Goal: Task Accomplishment & Management: Manage account settings

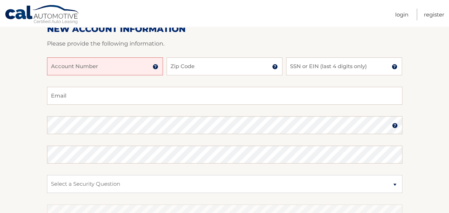
scroll to position [90, 0]
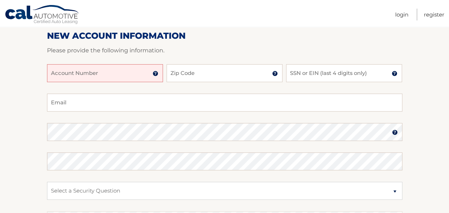
click at [102, 62] on div at bounding box center [225, 60] width 356 height 9
click at [88, 77] on input "Account Number" at bounding box center [105, 73] width 116 height 18
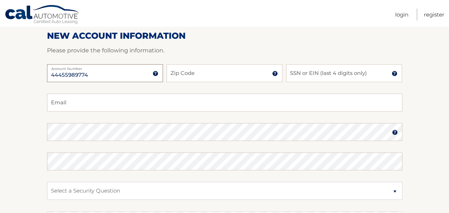
type input "44455989774"
click at [224, 82] on input "Zip Code" at bounding box center [225, 73] width 116 height 18
type input "10550"
click at [299, 75] on input "SSN or EIN (last 4 digits only)" at bounding box center [344, 73] width 116 height 18
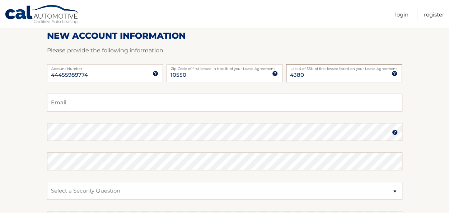
type input "4380"
click at [143, 107] on input "Email" at bounding box center [225, 103] width 356 height 18
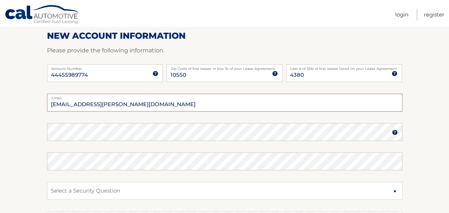
type input "kadesja.thompson@gmail.com"
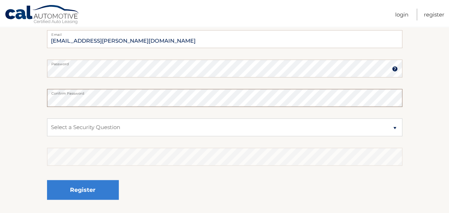
scroll to position [156, 0]
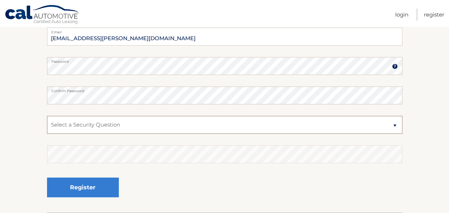
click at [92, 132] on select "Select a Security Question What was the name of your elementary school? What is…" at bounding box center [225, 125] width 356 height 18
select select "1"
click at [47, 116] on select "Select a Security Question What was the name of your elementary school? What is…" at bounding box center [225, 125] width 356 height 18
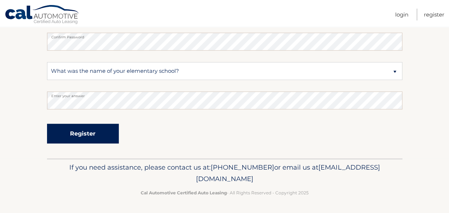
click at [76, 133] on button "Register" at bounding box center [83, 134] width 72 height 20
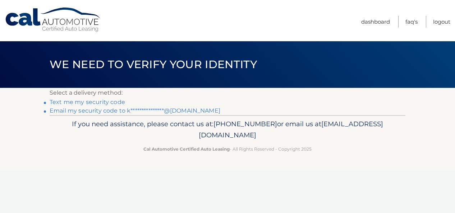
click at [85, 101] on link "Text me my security code" at bounding box center [87, 102] width 75 height 7
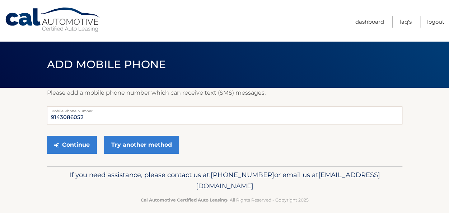
drag, startPoint x: 0, startPoint y: 0, endPoint x: 86, endPoint y: 101, distance: 132.7
click at [86, 101] on div "Please add a mobile phone number which can receive text (SMS) messages. 9143086…" at bounding box center [225, 127] width 356 height 78
click at [62, 144] on button "Continue" at bounding box center [72, 145] width 50 height 18
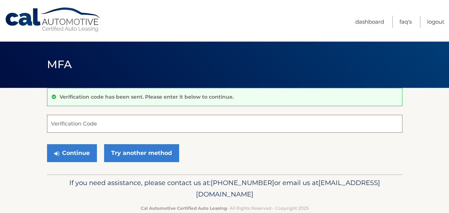
click at [72, 117] on input "Verification Code" at bounding box center [225, 124] width 356 height 18
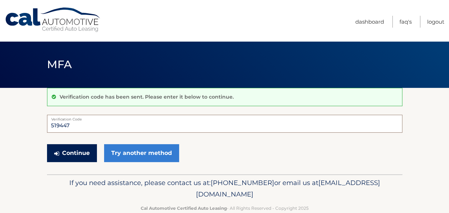
type input "519447"
click at [73, 152] on button "Continue" at bounding box center [72, 153] width 50 height 18
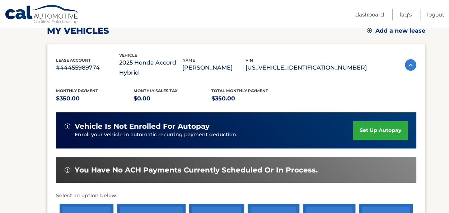
scroll to position [107, 0]
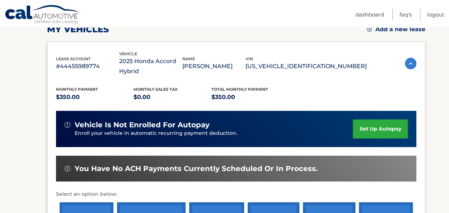
click at [381, 131] on link "set up autopay" at bounding box center [380, 129] width 55 height 19
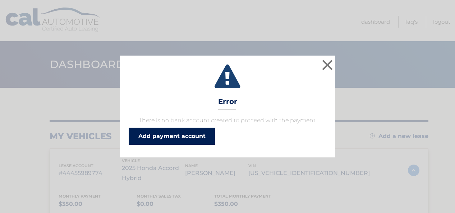
click at [177, 137] on link "Add payment account" at bounding box center [172, 136] width 86 height 17
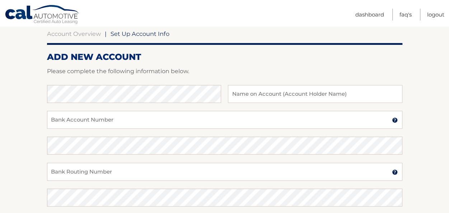
scroll to position [70, 0]
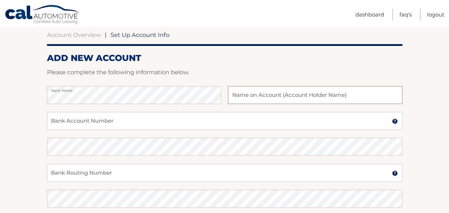
click at [289, 99] on input "text" at bounding box center [315, 95] width 174 height 18
type input "Kadesja Thompson"
click at [172, 122] on input "Bank Account Number" at bounding box center [225, 121] width 356 height 18
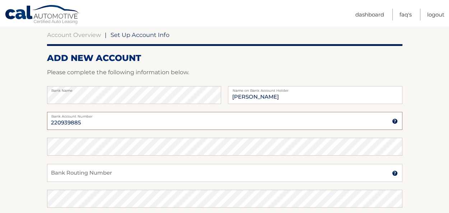
type input "220939885"
drag, startPoint x: 88, startPoint y: 125, endPoint x: 24, endPoint y: 123, distance: 63.2
click at [24, 123] on section "Account Overview | Set Up Account Info ADD NEW ACCOUNT Please complete the foll…" at bounding box center [224, 155] width 449 height 274
click at [73, 170] on input "Bank Routing Number" at bounding box center [225, 173] width 356 height 18
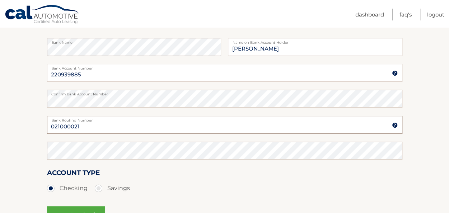
scroll to position [119, 0]
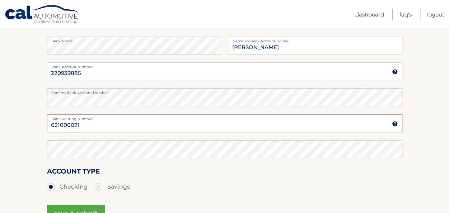
drag, startPoint x: 85, startPoint y: 123, endPoint x: 14, endPoint y: 117, distance: 70.7
click at [14, 117] on section "Account Overview | Set Up Account Info ADD NEW ACCOUNT Please complete the foll…" at bounding box center [224, 106] width 449 height 274
type input "021000021"
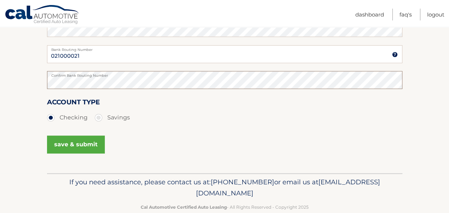
scroll to position [191, 0]
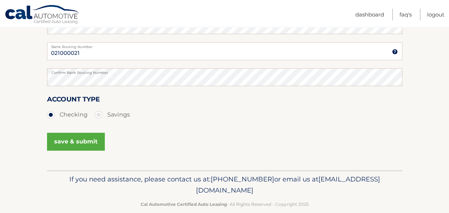
click at [60, 137] on button "save & submit" at bounding box center [76, 142] width 58 height 18
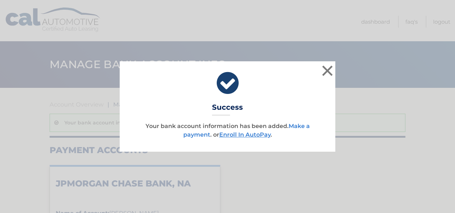
click at [301, 127] on link "Make a payment" at bounding box center [246, 130] width 126 height 15
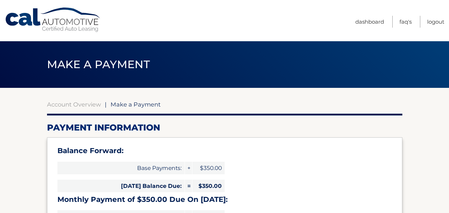
select select "NjcyYmRlODMtNTY2ZS00MjEzLTkyM2UtNzVkYzVkMTczOGU0"
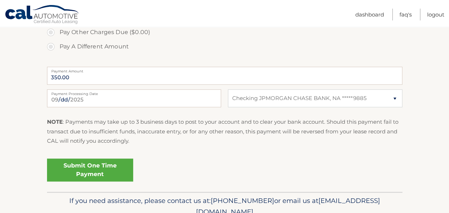
scroll to position [297, 0]
click at [103, 93] on label "Payment Processing Date" at bounding box center [134, 92] width 174 height 6
click at [103, 93] on input "2025-09-16" at bounding box center [134, 98] width 174 height 18
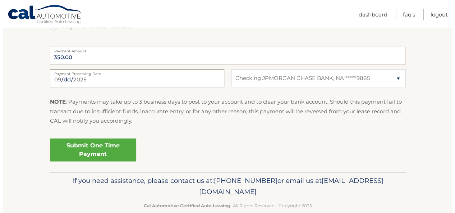
scroll to position [330, 0]
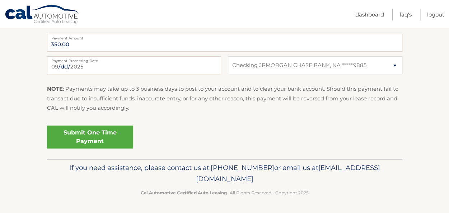
click at [99, 138] on link "Submit One Time Payment" at bounding box center [90, 137] width 86 height 23
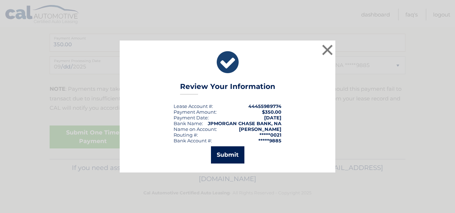
click at [222, 159] on button "Submit" at bounding box center [227, 155] width 33 height 17
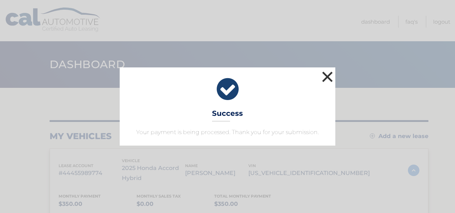
click at [327, 73] on button "×" at bounding box center [327, 77] width 14 height 14
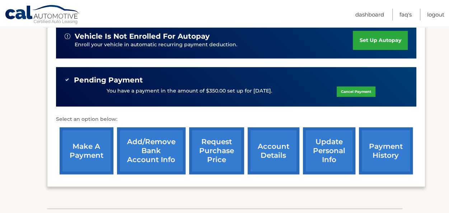
scroll to position [196, 0]
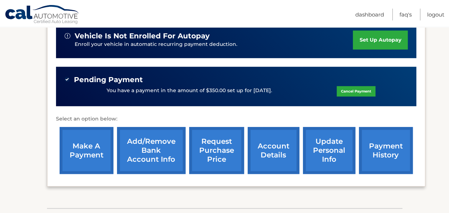
click at [261, 154] on link "account details" at bounding box center [274, 150] width 52 height 47
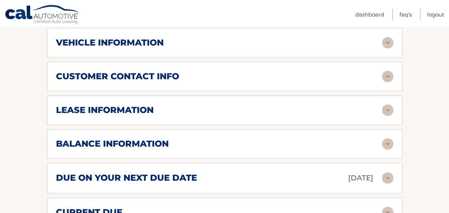
scroll to position [372, 0]
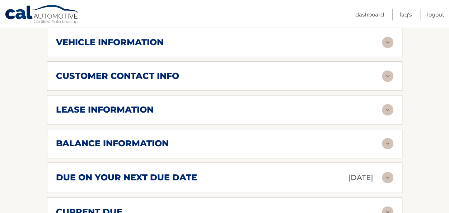
click at [389, 76] on img at bounding box center [387, 75] width 11 height 11
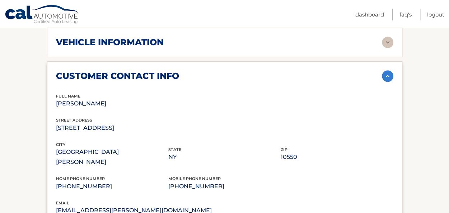
click at [389, 76] on img at bounding box center [387, 75] width 11 height 11
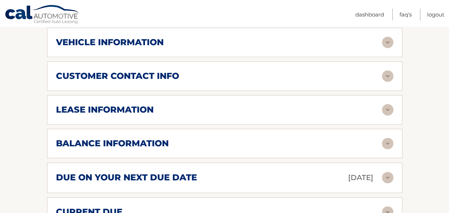
click at [387, 106] on img at bounding box center [387, 109] width 11 height 11
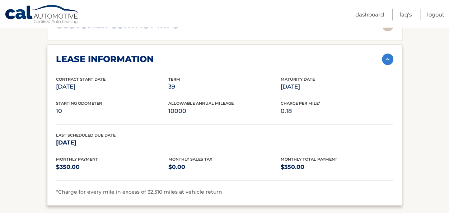
scroll to position [418, 0]
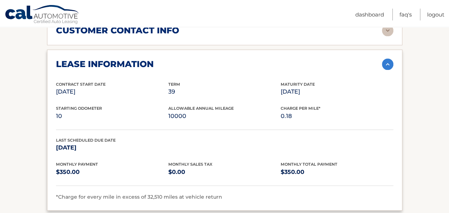
click at [387, 68] on img at bounding box center [387, 64] width 11 height 11
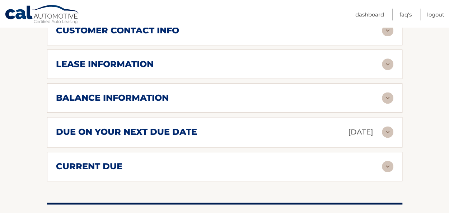
click at [387, 131] on img at bounding box center [387, 131] width 11 height 11
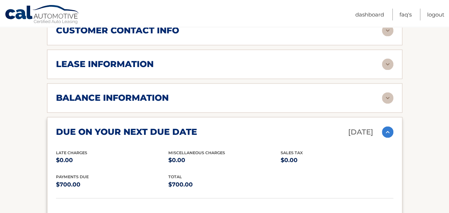
click at [388, 134] on img at bounding box center [387, 131] width 11 height 11
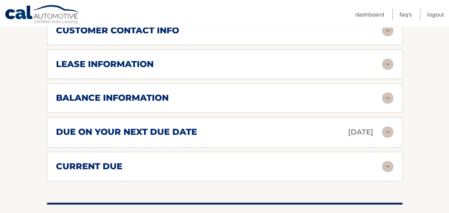
scroll to position [469, 0]
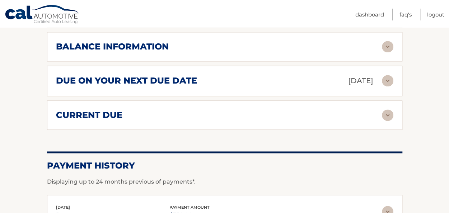
click at [386, 121] on div "current due Late Charges $0.00 Miscelleneous Charges* $0.00 Sales Tax $0.00 pay…" at bounding box center [225, 115] width 356 height 29
click at [386, 111] on img at bounding box center [387, 115] width 11 height 11
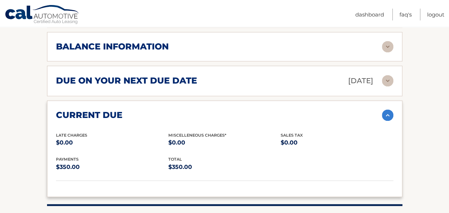
click at [387, 112] on img at bounding box center [387, 115] width 11 height 11
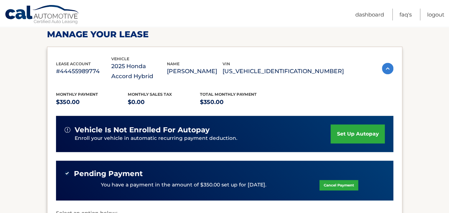
scroll to position [108, 0]
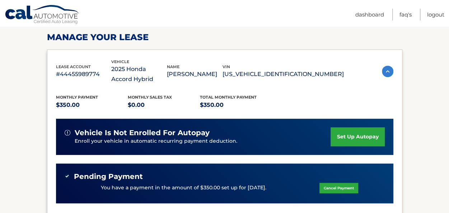
click at [298, 119] on div "vehicle is not enrolled for autopay Enroll your vehicle in automatic recurring …" at bounding box center [225, 137] width 338 height 36
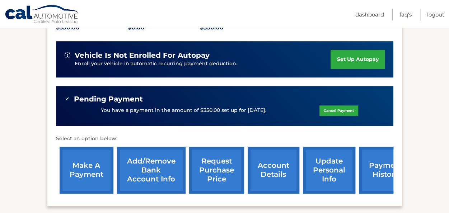
scroll to position [0, 0]
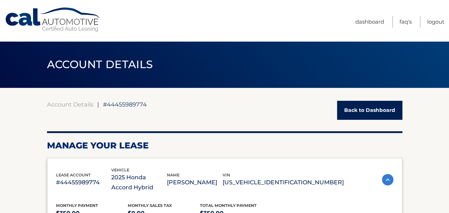
click at [362, 112] on link "Back to Dashboard" at bounding box center [369, 110] width 65 height 19
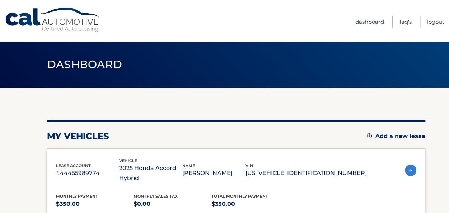
click at [363, 23] on link "Dashboard" at bounding box center [370, 22] width 29 height 12
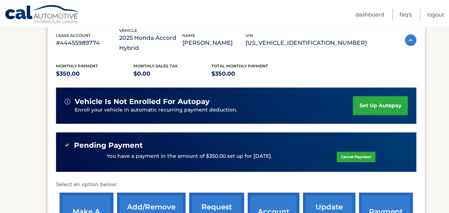
scroll to position [131, 0]
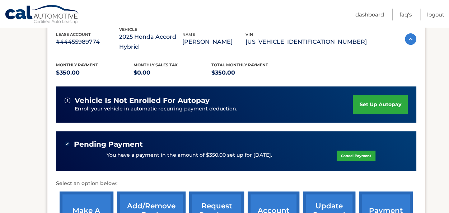
click at [66, 100] on img at bounding box center [68, 101] width 6 height 6
click at [381, 109] on link "set up autopay" at bounding box center [380, 104] width 55 height 19
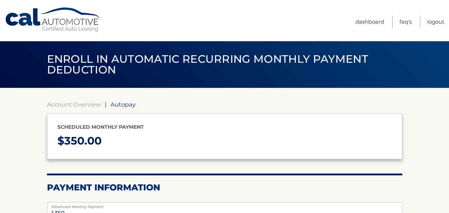
select select "NjcyYmRlODMtNTY2ZS00MjEzLTkyM2UtNzVkYzVkMTczOGU0"
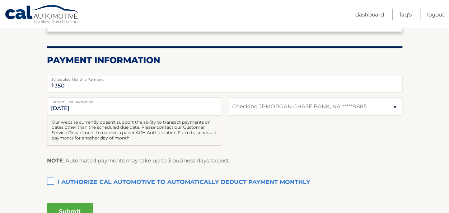
scroll to position [129, 0]
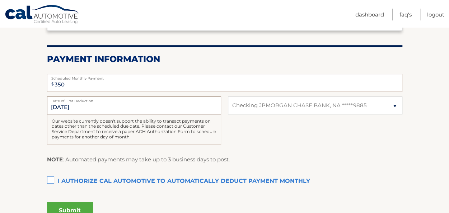
click at [121, 108] on input "[DATE]" at bounding box center [134, 106] width 174 height 18
click at [61, 106] on input "[DATE]" at bounding box center [134, 106] width 174 height 18
click at [61, 106] on input "10/6/2025" at bounding box center [134, 106] width 174 height 18
click at [84, 121] on div "Our website currently doesn't support the ability to transact payments on dates…" at bounding box center [134, 130] width 174 height 30
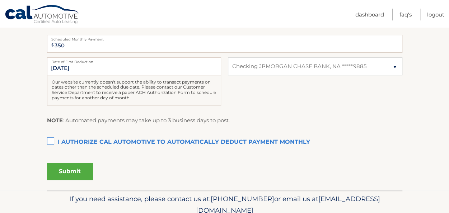
scroll to position [167, 0]
click at [59, 65] on input "10/6/2025" at bounding box center [134, 67] width 174 height 18
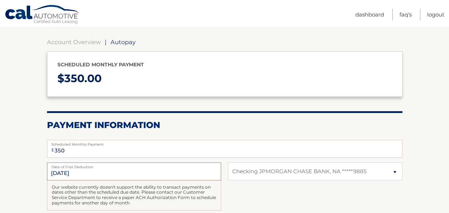
scroll to position [0, 0]
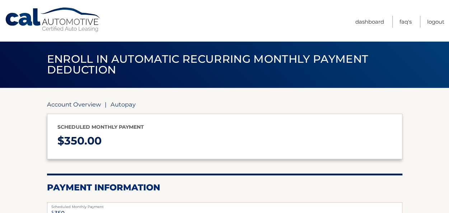
click at [79, 101] on link "Account Overview" at bounding box center [74, 104] width 54 height 7
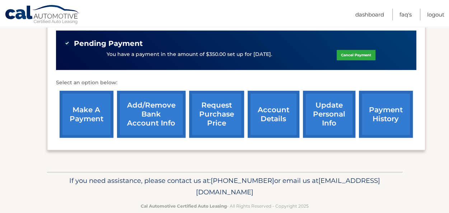
scroll to position [245, 0]
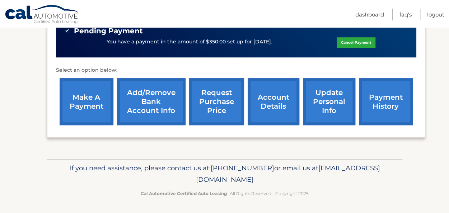
click at [332, 111] on link "update personal info" at bounding box center [329, 101] width 52 height 47
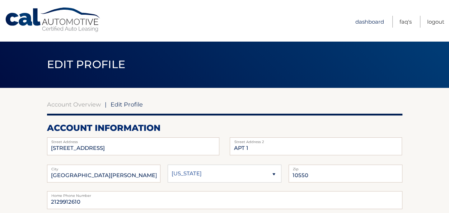
click at [365, 22] on link "Dashboard" at bounding box center [370, 22] width 29 height 12
